Goal: Check status

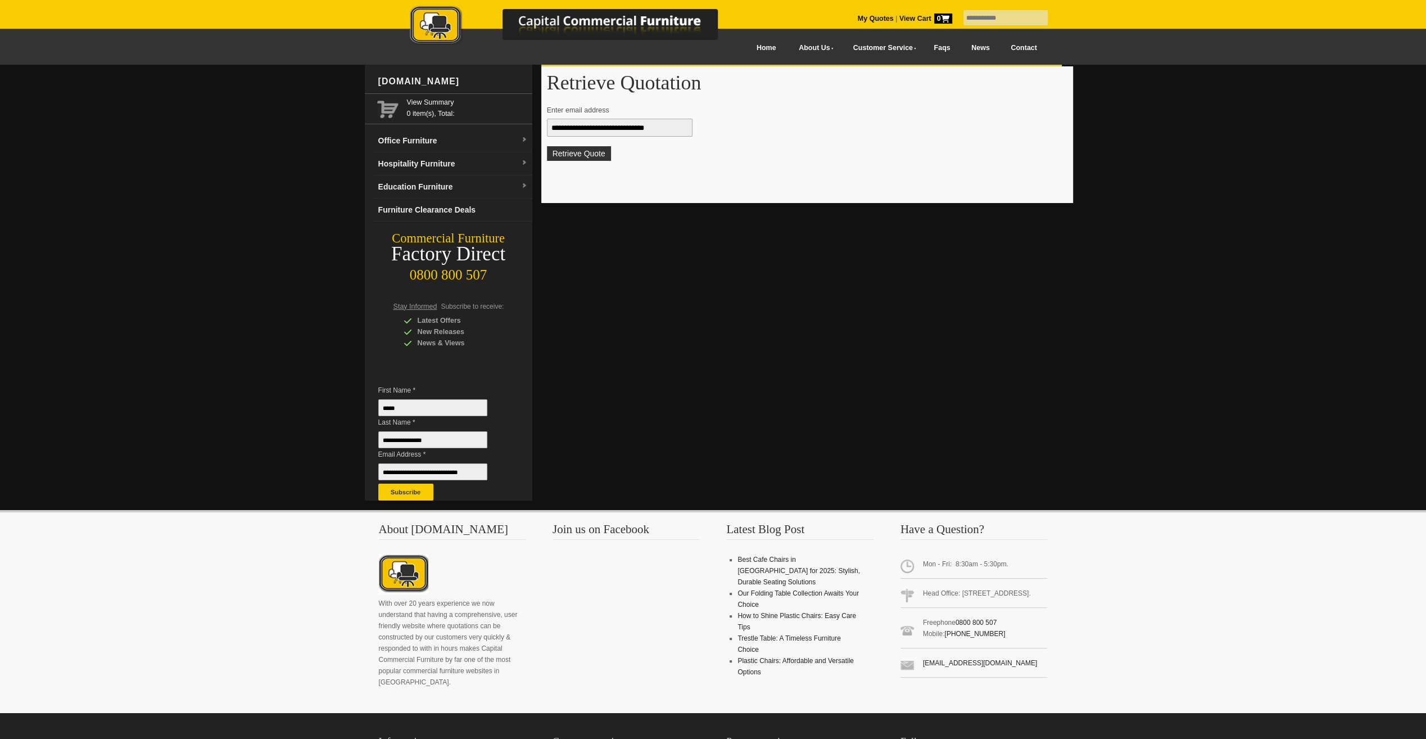
click at [558, 155] on button "Retrieve Quote" at bounding box center [579, 153] width 64 height 15
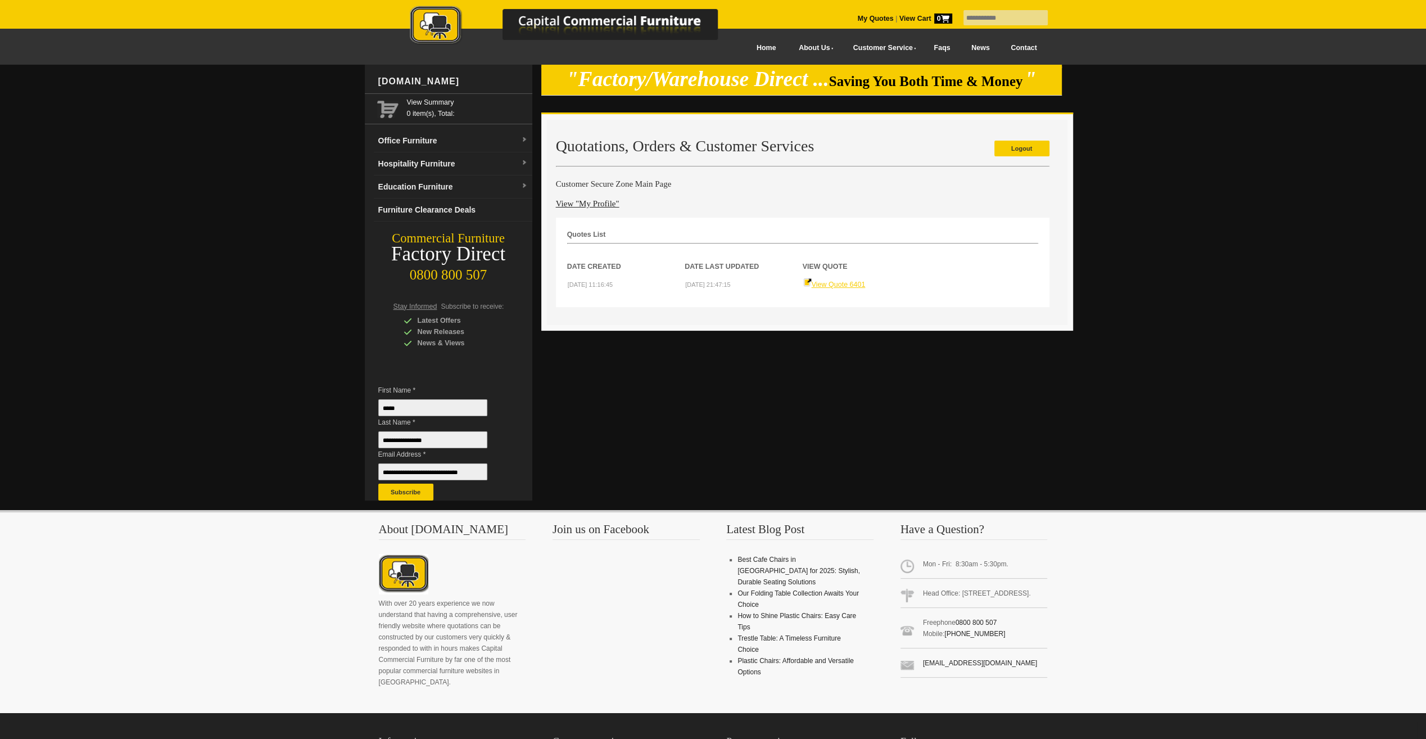
click at [832, 283] on link "View Quote 6401" at bounding box center [834, 284] width 62 height 8
